Goal: Check status: Check status

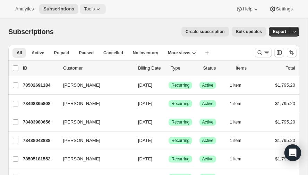
click at [99, 8] on icon at bounding box center [98, 9] width 7 height 7
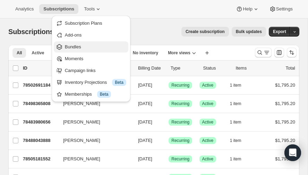
click at [74, 46] on span "Bundles" at bounding box center [73, 46] width 16 height 5
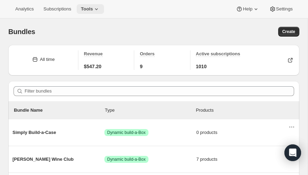
click at [96, 8] on icon at bounding box center [96, 9] width 7 height 7
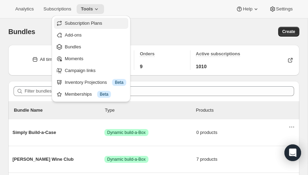
click at [85, 22] on span "Subscription Plans" at bounding box center [84, 22] width 38 height 5
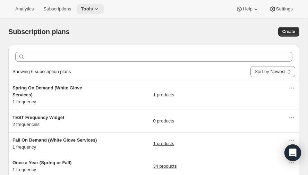
click at [97, 8] on icon at bounding box center [96, 9] width 7 height 7
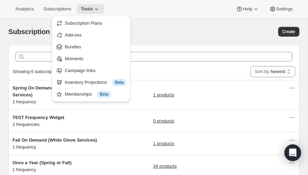
click at [170, 26] on div "Subscription plans. This page is ready Subscription plans Create" at bounding box center [153, 31] width 291 height 26
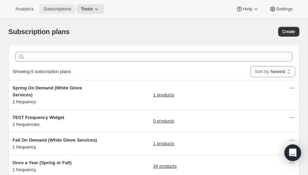
click at [57, 7] on span "Subscriptions" at bounding box center [57, 9] width 28 height 6
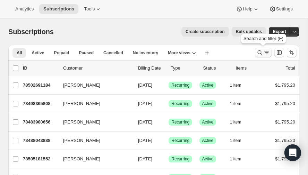
click at [268, 51] on icon "Search and filter results" at bounding box center [267, 52] width 7 height 7
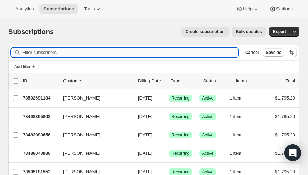
click at [50, 53] on input "Filter subscribers" at bounding box center [130, 53] width 216 height 10
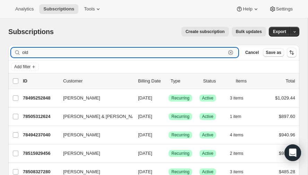
click at [41, 53] on input "old" at bounding box center [124, 53] width 204 height 10
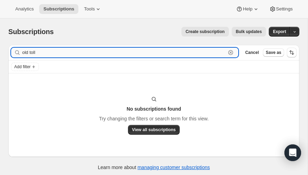
click at [76, 54] on input "old toll" at bounding box center [124, 53] width 204 height 10
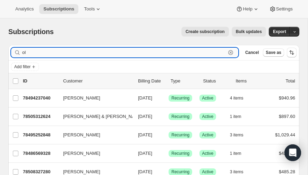
type input "o"
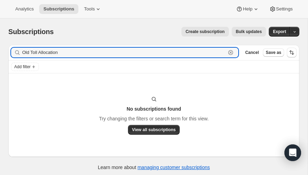
type input "Old Toll Allocation"
click at [233, 53] on icon "button" at bounding box center [231, 52] width 7 height 7
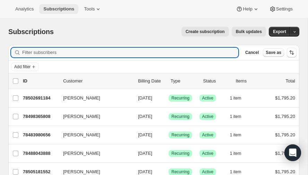
click at [63, 7] on span "Subscriptions" at bounding box center [58, 9] width 31 height 6
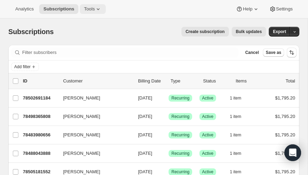
click at [93, 9] on span "Tools" at bounding box center [89, 9] width 11 height 6
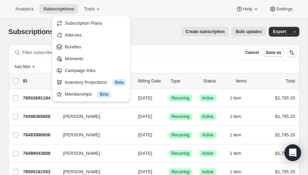
click at [138, 8] on div "Analytics Subscriptions Tools Help Settings" at bounding box center [154, 9] width 308 height 18
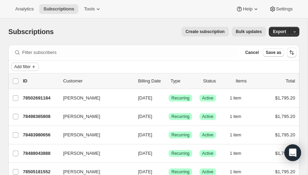
click at [30, 65] on span "Add filter" at bounding box center [22, 67] width 16 height 6
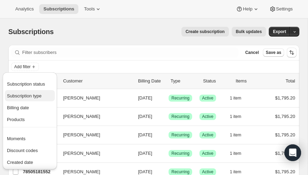
click at [28, 94] on span "Subscription type" at bounding box center [24, 95] width 35 height 5
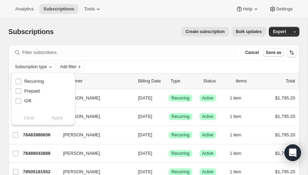
click at [108, 35] on div "Create subscription Bulk updates" at bounding box center [164, 32] width 204 height 10
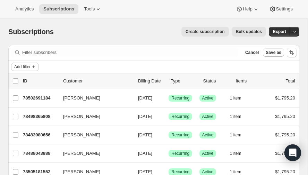
click at [31, 67] on span "Add filter" at bounding box center [22, 67] width 16 height 6
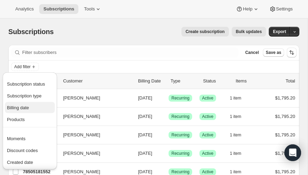
click at [24, 106] on span "Billing date" at bounding box center [18, 107] width 22 height 5
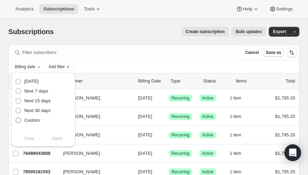
click at [18, 121] on span at bounding box center [19, 120] width 6 height 6
click at [16, 118] on input "Custom" at bounding box center [16, 117] width 0 height 0
radio input "true"
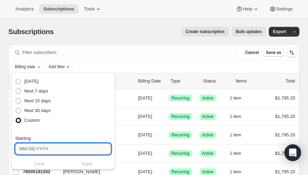
click at [53, 148] on input "Starting" at bounding box center [63, 148] width 96 height 11
click at [94, 108] on div "Next 30 days" at bounding box center [63, 111] width 96 height 10
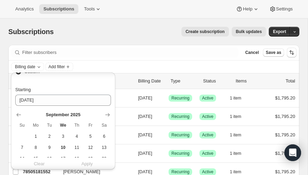
scroll to position [48, 0]
click at [108, 115] on icon "Show next month, October 2025" at bounding box center [107, 115] width 7 height 7
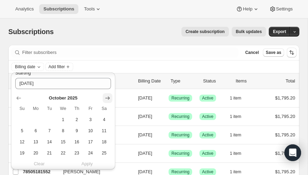
scroll to position [67, 0]
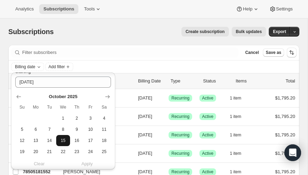
click at [64, 139] on span "15" at bounding box center [63, 141] width 8 height 6
type input "[DATE]"
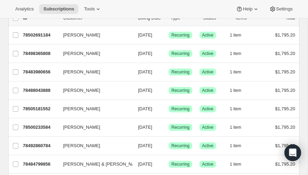
scroll to position [0, 0]
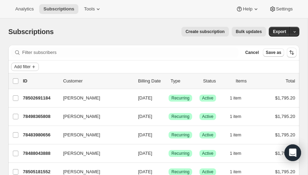
click at [28, 65] on span "Add filter" at bounding box center [22, 67] width 16 height 6
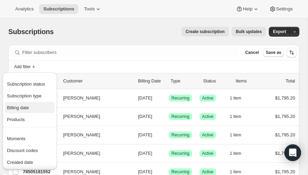
click at [26, 106] on span "Billing date" at bounding box center [18, 107] width 22 height 5
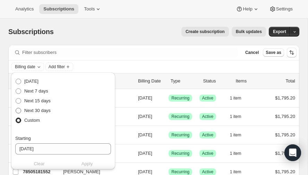
click at [18, 111] on span at bounding box center [19, 111] width 6 height 6
click at [16, 108] on input "Next 30 days" at bounding box center [16, 108] width 0 height 0
radio input "true"
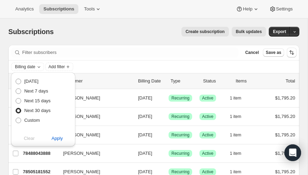
click at [112, 28] on div "Create subscription Bulk updates" at bounding box center [164, 32] width 204 height 10
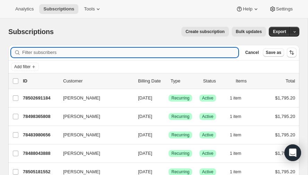
click at [65, 53] on input "Filter subscribers" at bounding box center [130, 53] width 216 height 10
click at [27, 66] on span "Add filter" at bounding box center [22, 67] width 16 height 6
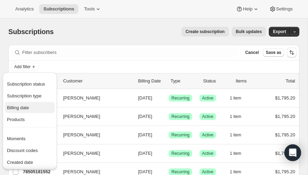
click at [22, 106] on span "Billing date" at bounding box center [18, 107] width 22 height 5
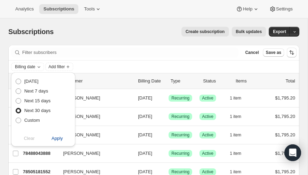
click at [55, 138] on span "Apply" at bounding box center [56, 138] width 11 height 7
click at [112, 29] on div "Create subscription Bulk updates" at bounding box center [164, 32] width 204 height 10
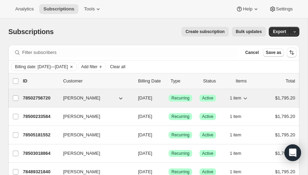
click at [121, 97] on icon "button" at bounding box center [120, 97] width 7 height 7
click at [41, 96] on p "78502756720" at bounding box center [40, 97] width 35 height 7
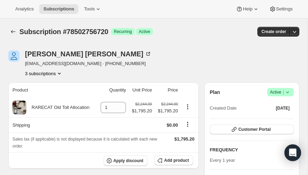
click at [60, 72] on icon "Product actions" at bounding box center [59, 73] width 7 height 7
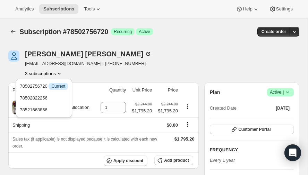
click at [60, 72] on icon "Product actions" at bounding box center [59, 73] width 7 height 7
click at [168, 55] on div "[PERSON_NAME] [EMAIL_ADDRESS][DOMAIN_NAME] · [PHONE_NUMBER] 3 subscriptions" at bounding box center [110, 63] width 204 height 26
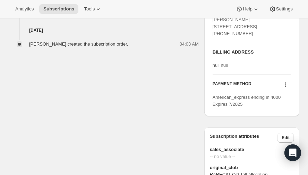
scroll to position [323, 0]
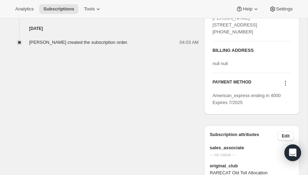
click at [285, 87] on icon at bounding box center [285, 83] width 7 height 7
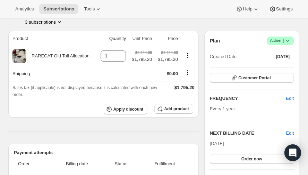
scroll to position [0, 0]
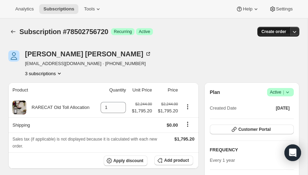
click at [290, 31] on button "Create order" at bounding box center [274, 32] width 33 height 10
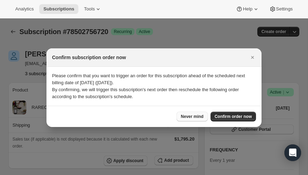
click at [191, 116] on span "Never mind" at bounding box center [192, 117] width 23 height 6
